Goal: Task Accomplishment & Management: Use online tool/utility

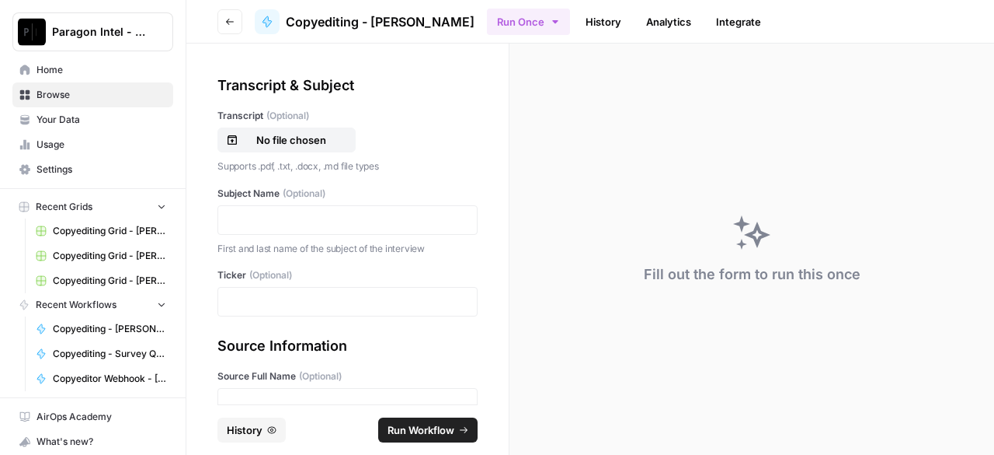
click at [99, 66] on span "Home" at bounding box center [102, 70] width 130 height 14
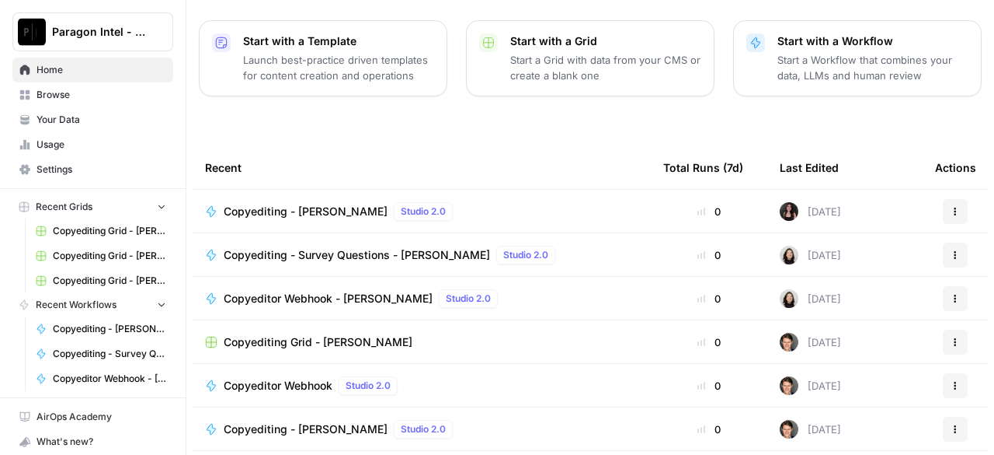
scroll to position [260, 0]
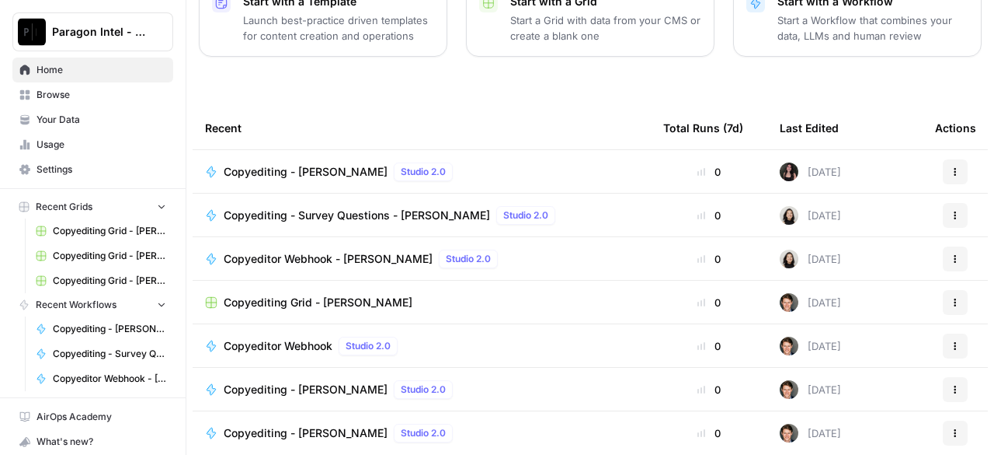
click at [67, 71] on span "Home" at bounding box center [102, 70] width 130 height 14
click at [295, 381] on span "Copyediting - [PERSON_NAME]" at bounding box center [306, 389] width 164 height 16
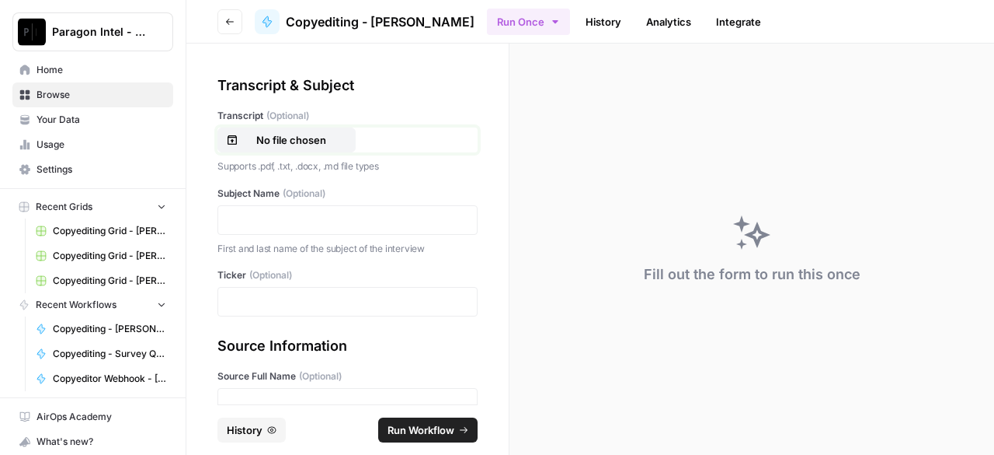
click at [316, 133] on p "No file chosen" at bounding box center [291, 140] width 99 height 16
click at [355, 219] on p at bounding box center [348, 220] width 240 height 16
click at [281, 219] on p at bounding box center [348, 220] width 240 height 16
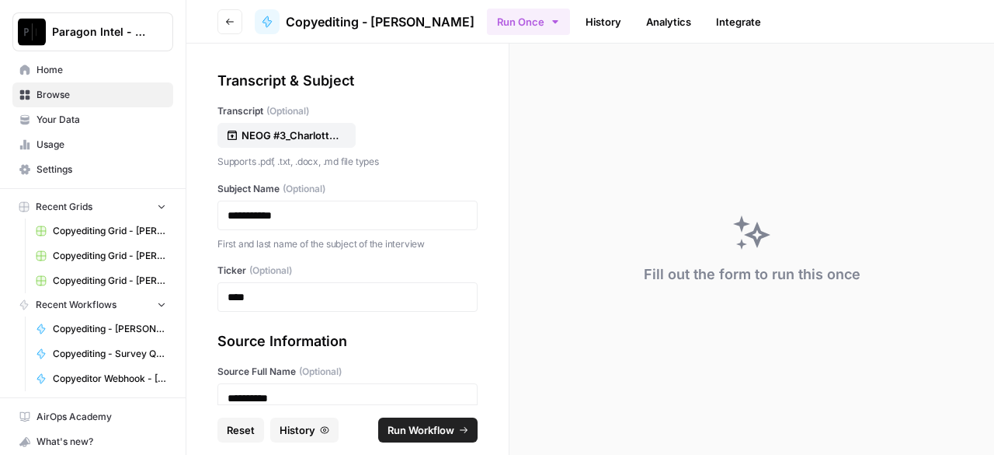
scroll to position [239, 0]
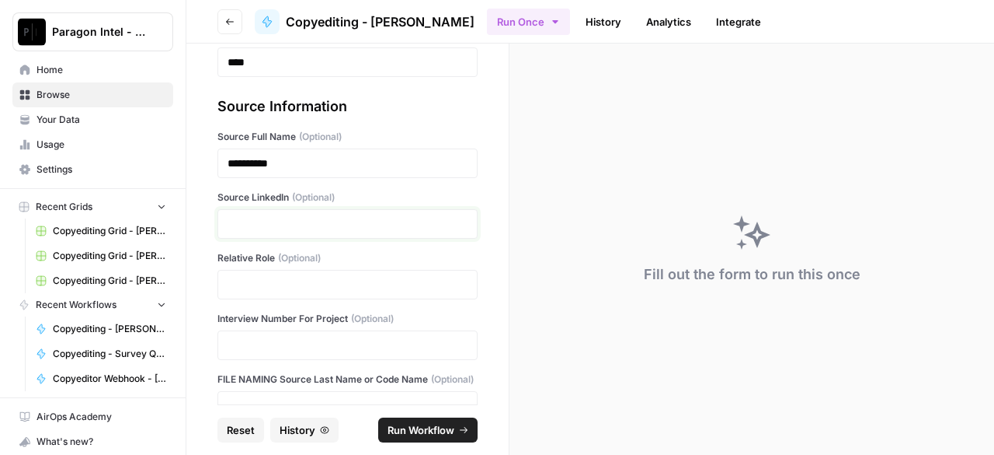
click at [435, 225] on p at bounding box center [348, 224] width 240 height 16
click at [395, 283] on p at bounding box center [348, 285] width 240 height 16
click at [322, 292] on div at bounding box center [348, 285] width 260 height 30
click at [308, 280] on p at bounding box center [348, 285] width 240 height 16
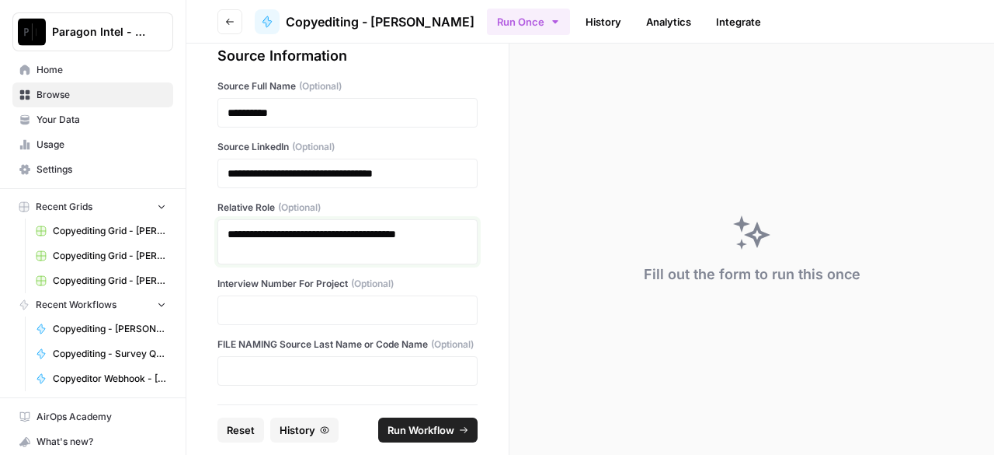
scroll to position [304, 0]
click at [310, 304] on div at bounding box center [348, 310] width 260 height 30
click at [310, 302] on p at bounding box center [348, 310] width 240 height 16
click at [302, 369] on p at bounding box center [348, 371] width 240 height 16
click at [396, 430] on span "Run Workflow" at bounding box center [421, 430] width 67 height 16
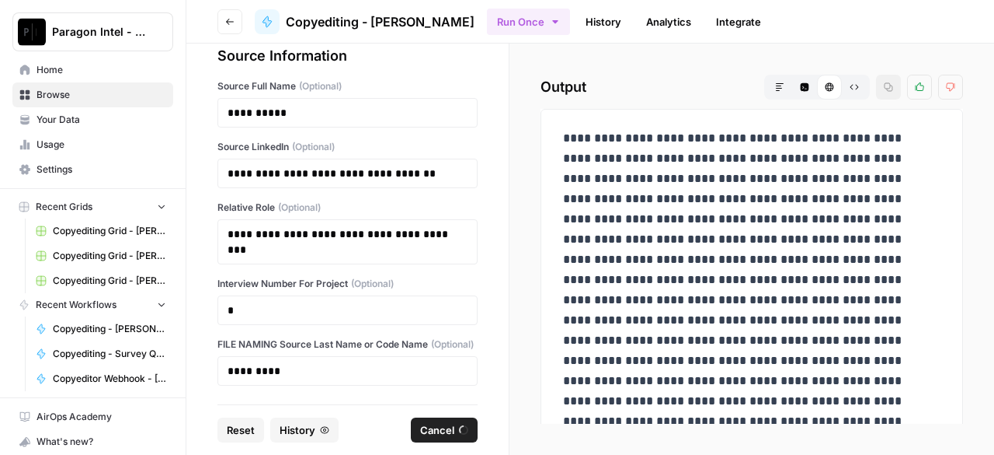
click at [53, 74] on span "Home" at bounding box center [102, 70] width 130 height 14
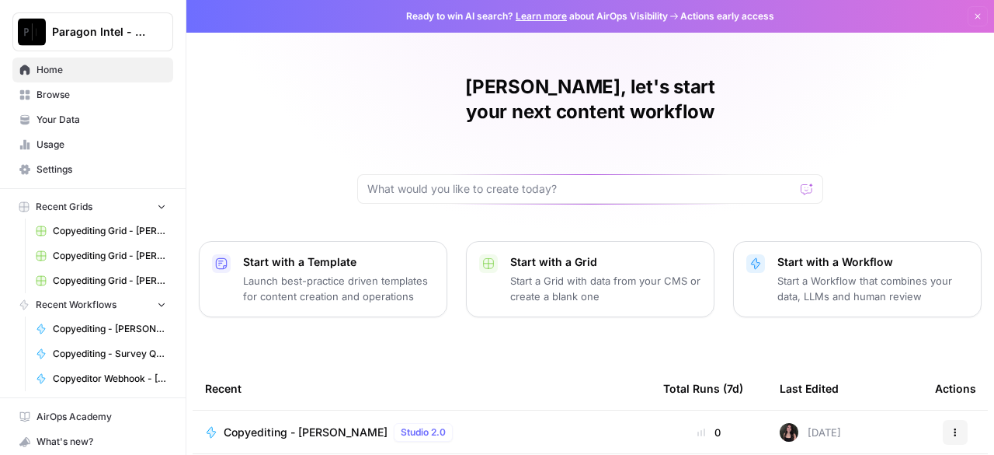
scroll to position [260, 0]
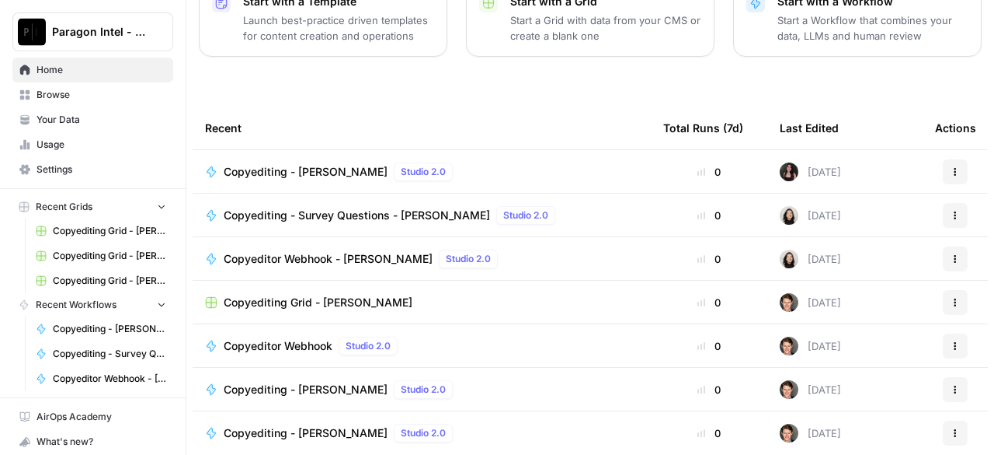
click at [283, 381] on span "Copyediting - [PERSON_NAME]" at bounding box center [306, 389] width 164 height 16
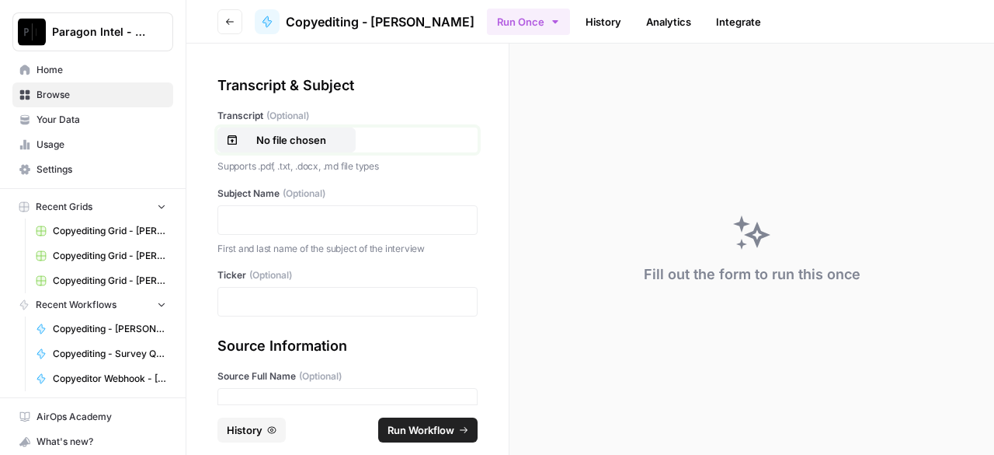
click at [301, 143] on p "No file chosen" at bounding box center [291, 140] width 99 height 16
click at [288, 215] on p at bounding box center [348, 220] width 240 height 16
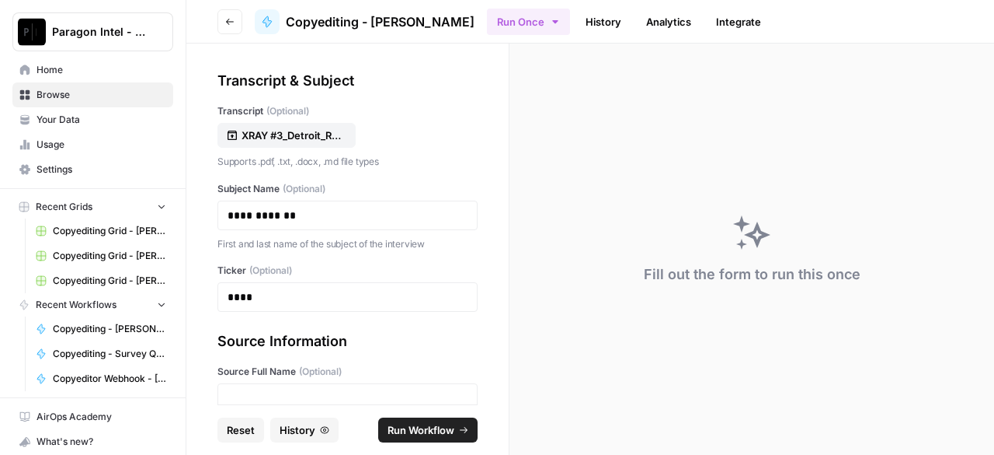
scroll to position [160, 0]
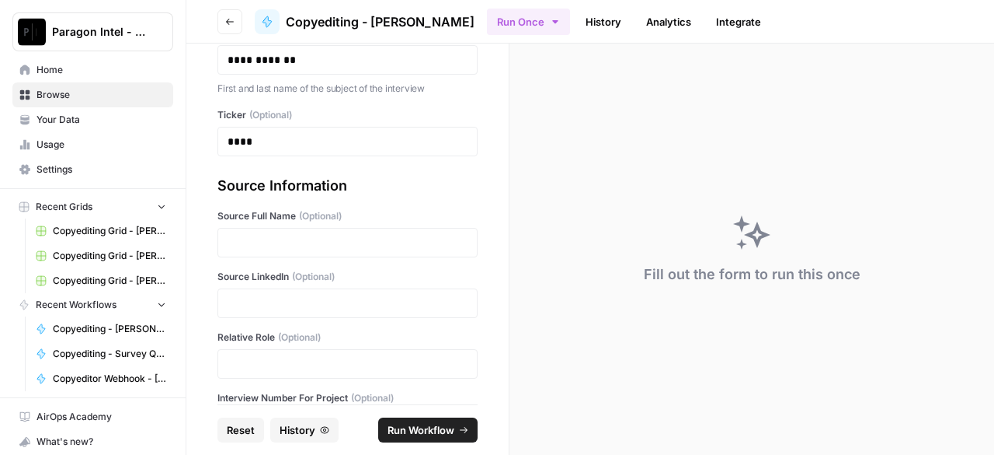
click at [253, 229] on div at bounding box center [348, 243] width 260 height 30
click at [261, 235] on p at bounding box center [348, 243] width 240 height 16
click at [286, 299] on p at bounding box center [348, 303] width 240 height 16
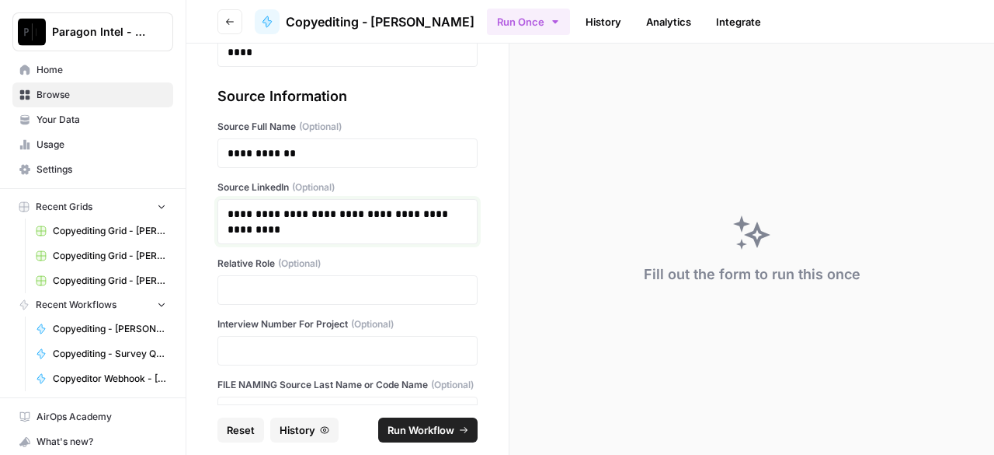
scroll to position [304, 0]
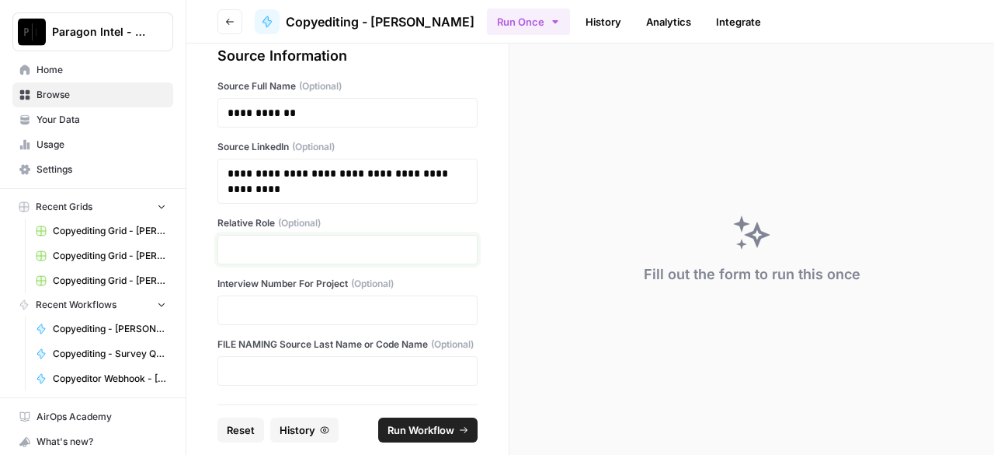
click at [265, 242] on p at bounding box center [348, 250] width 240 height 16
click at [363, 242] on p at bounding box center [348, 250] width 240 height 16
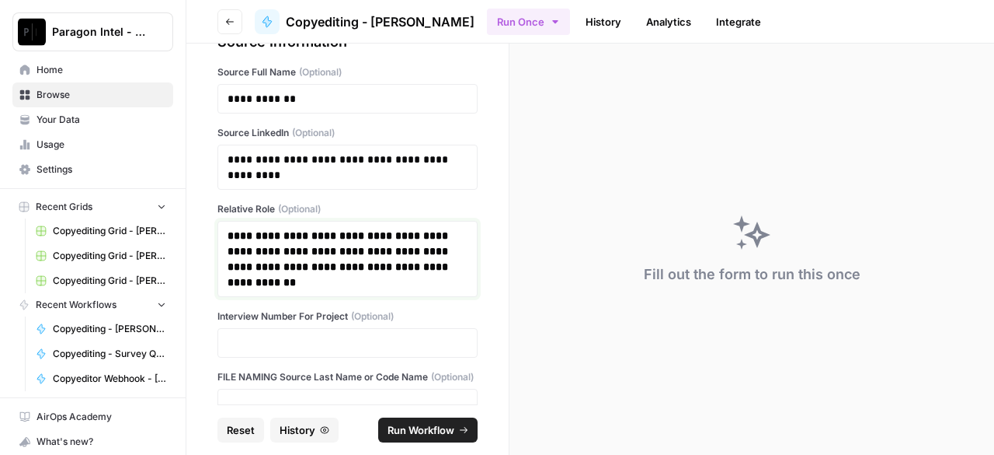
scroll to position [350, 0]
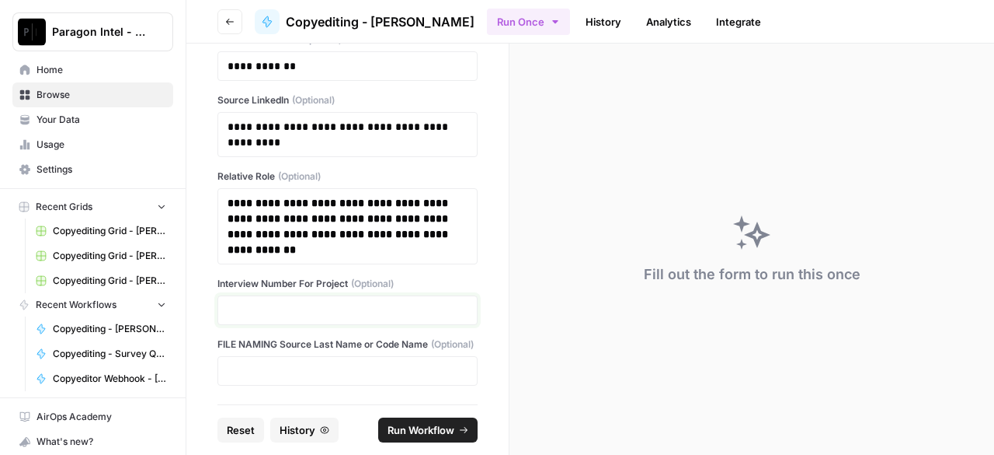
click at [333, 302] on p at bounding box center [348, 310] width 240 height 16
click at [333, 371] on p at bounding box center [348, 371] width 240 height 16
click at [422, 424] on span "Run Workflow" at bounding box center [421, 430] width 67 height 16
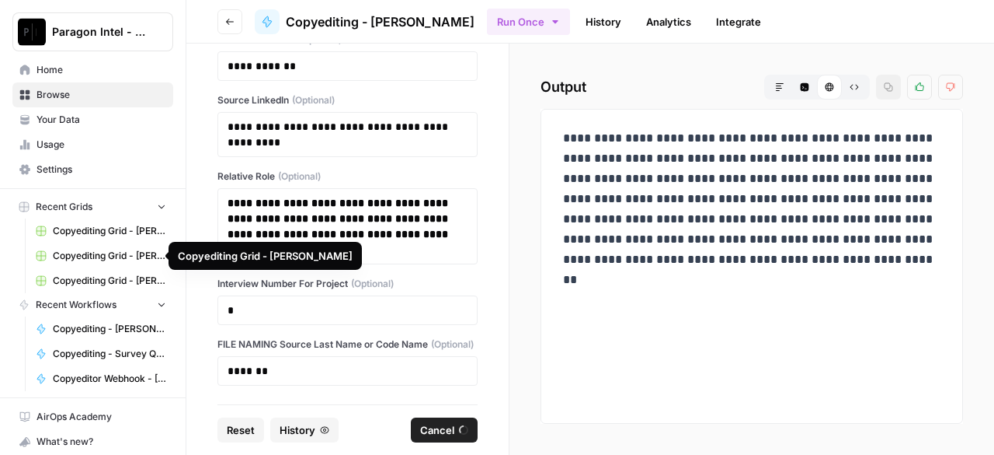
click at [84, 256] on span "Copyediting Grid - [PERSON_NAME]" at bounding box center [109, 256] width 113 height 14
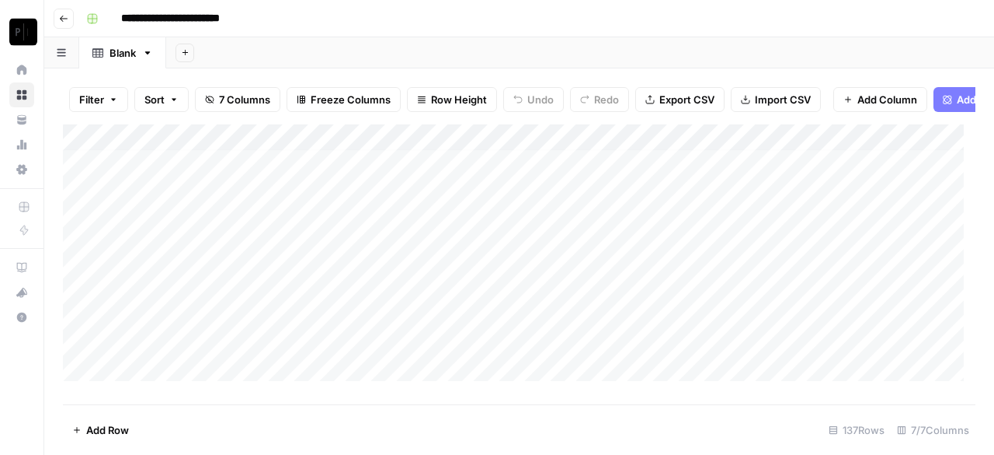
scroll to position [3414, 0]
